Goal: Register for event/course

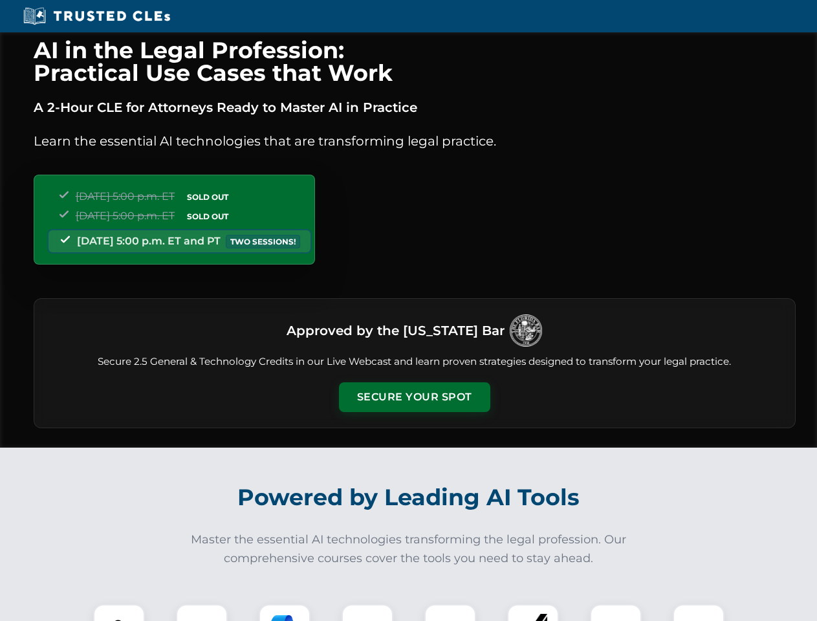
click at [414, 397] on button "Secure Your Spot" at bounding box center [414, 397] width 151 height 30
click at [119, 613] on img at bounding box center [119, 630] width 38 height 38
